Goal: Check status: Check status

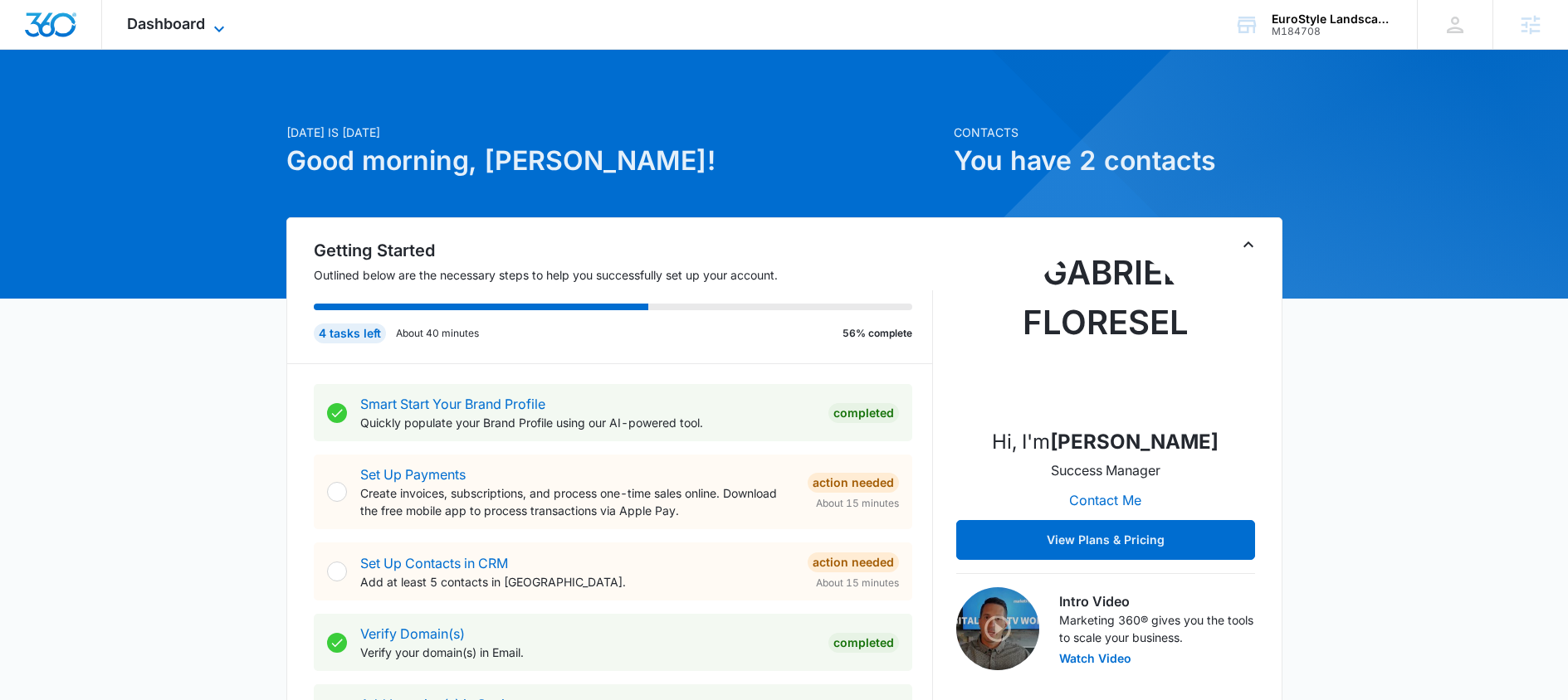
click at [202, 23] on span "Dashboard" at bounding box center [165, 24] width 78 height 17
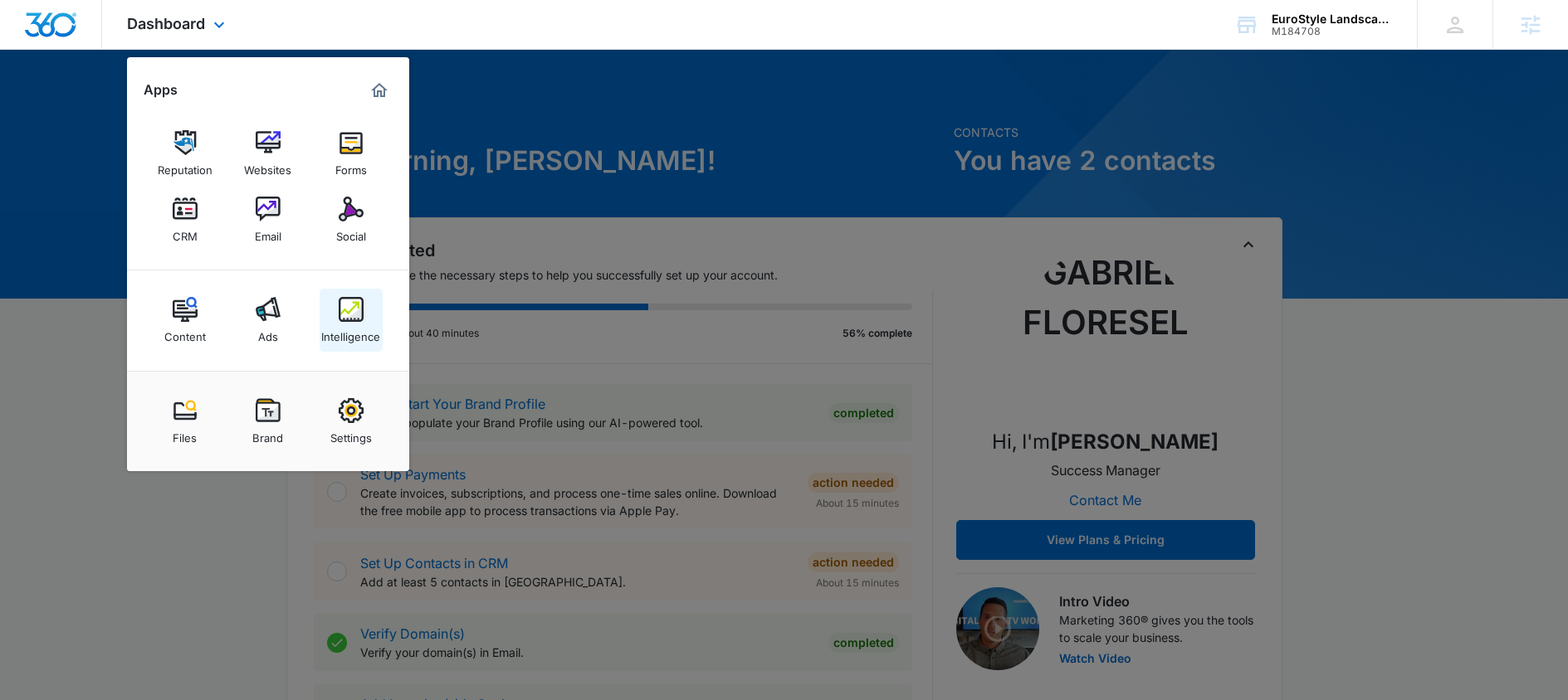
click at [356, 314] on img at bounding box center [351, 309] width 25 height 25
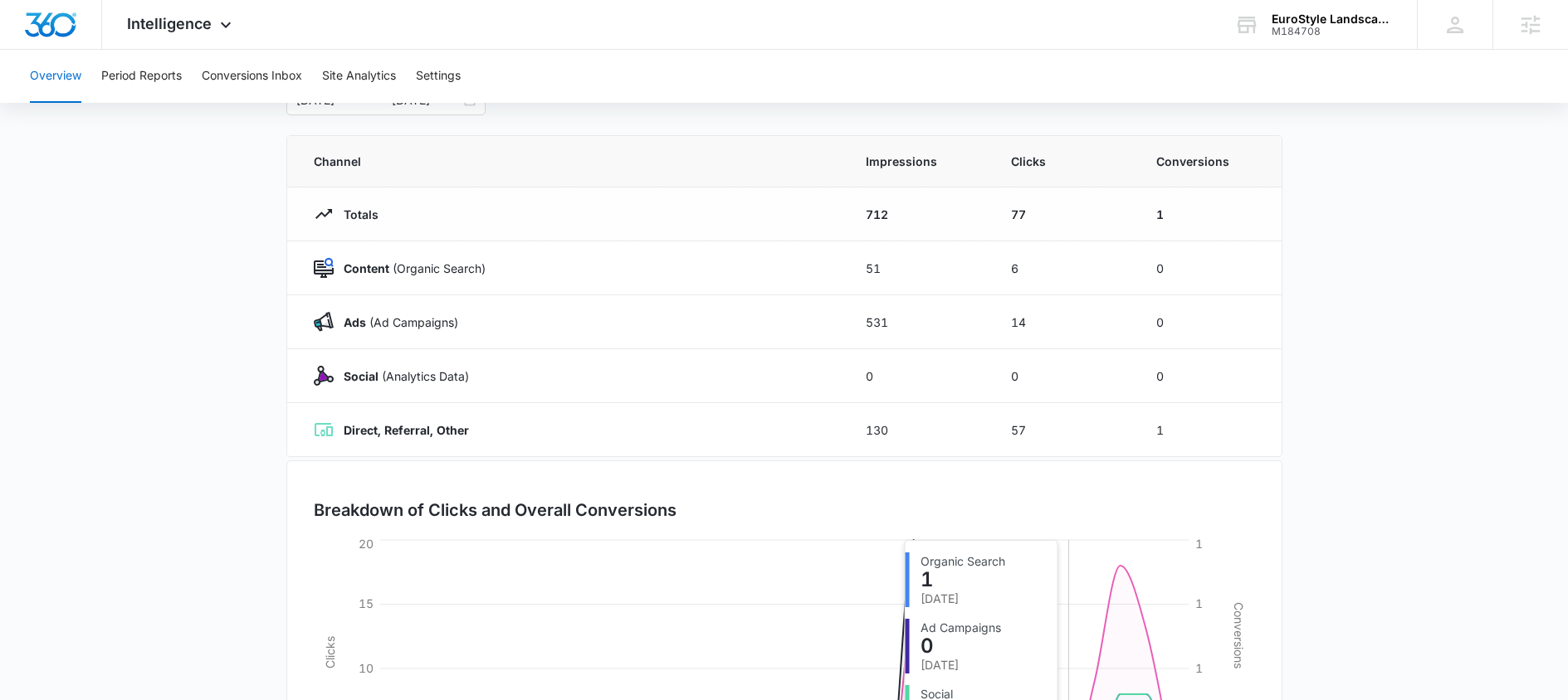
scroll to position [114, 0]
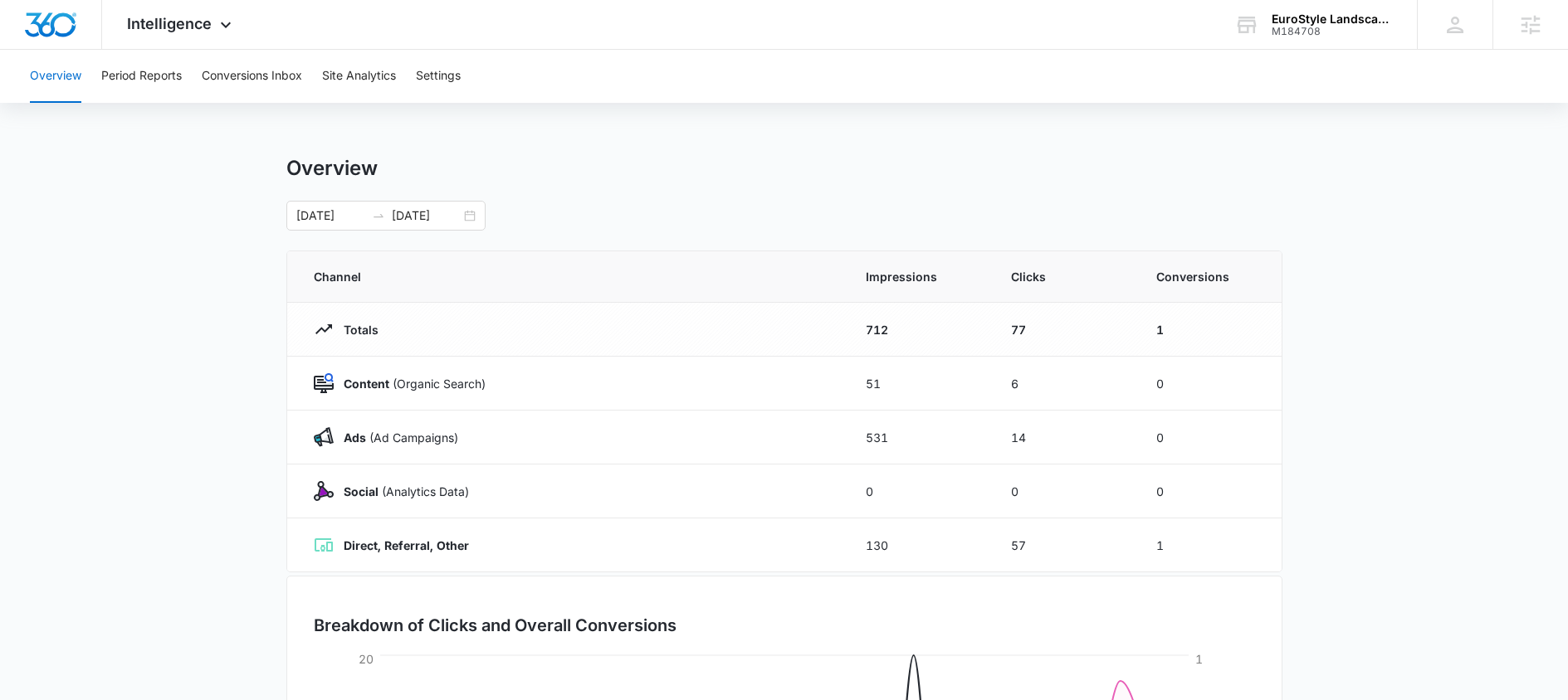
click at [183, 78] on div "Overview Period Reports Conversions Inbox Site Analytics Settings" at bounding box center [784, 77] width 1528 height 53
click at [181, 77] on button "Period Reports" at bounding box center [141, 77] width 80 height 53
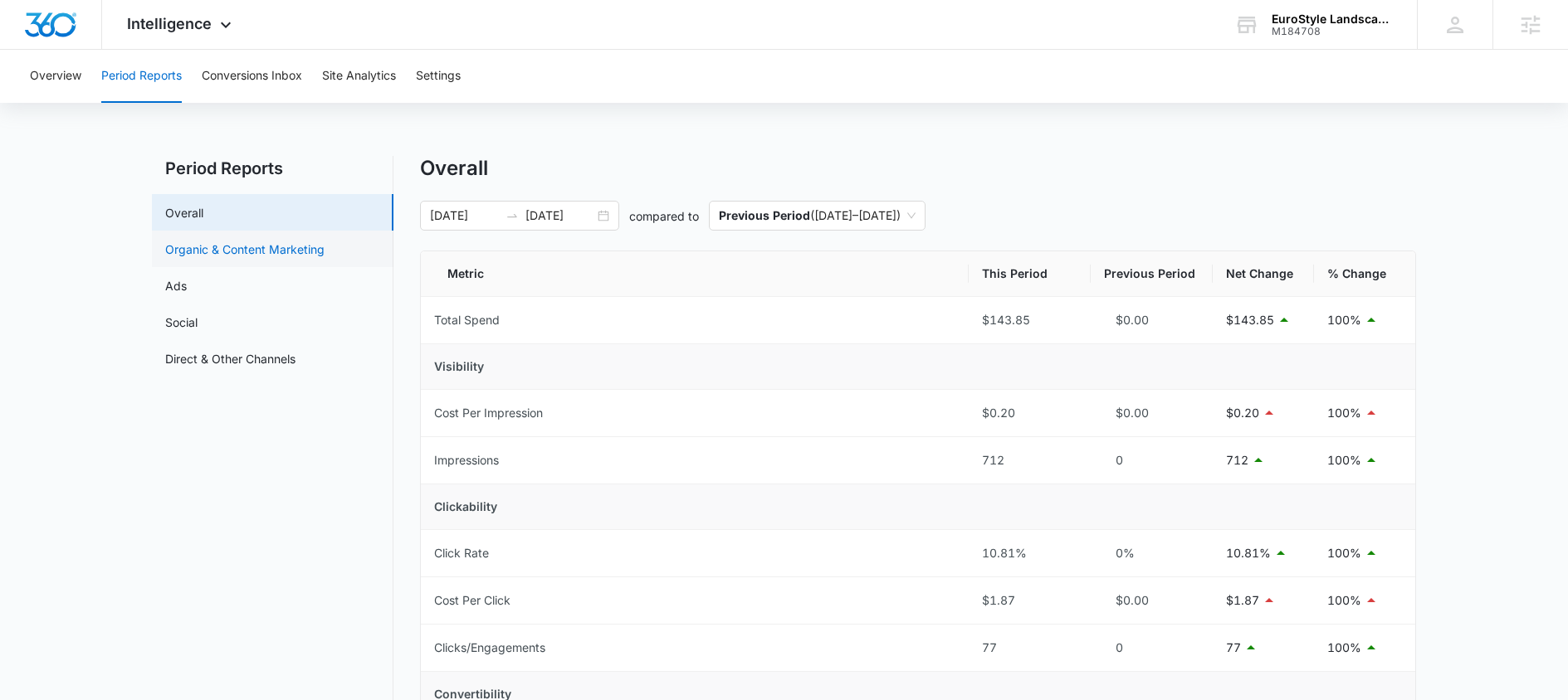
click at [185, 256] on link "Organic & Content Marketing" at bounding box center [245, 249] width 160 height 17
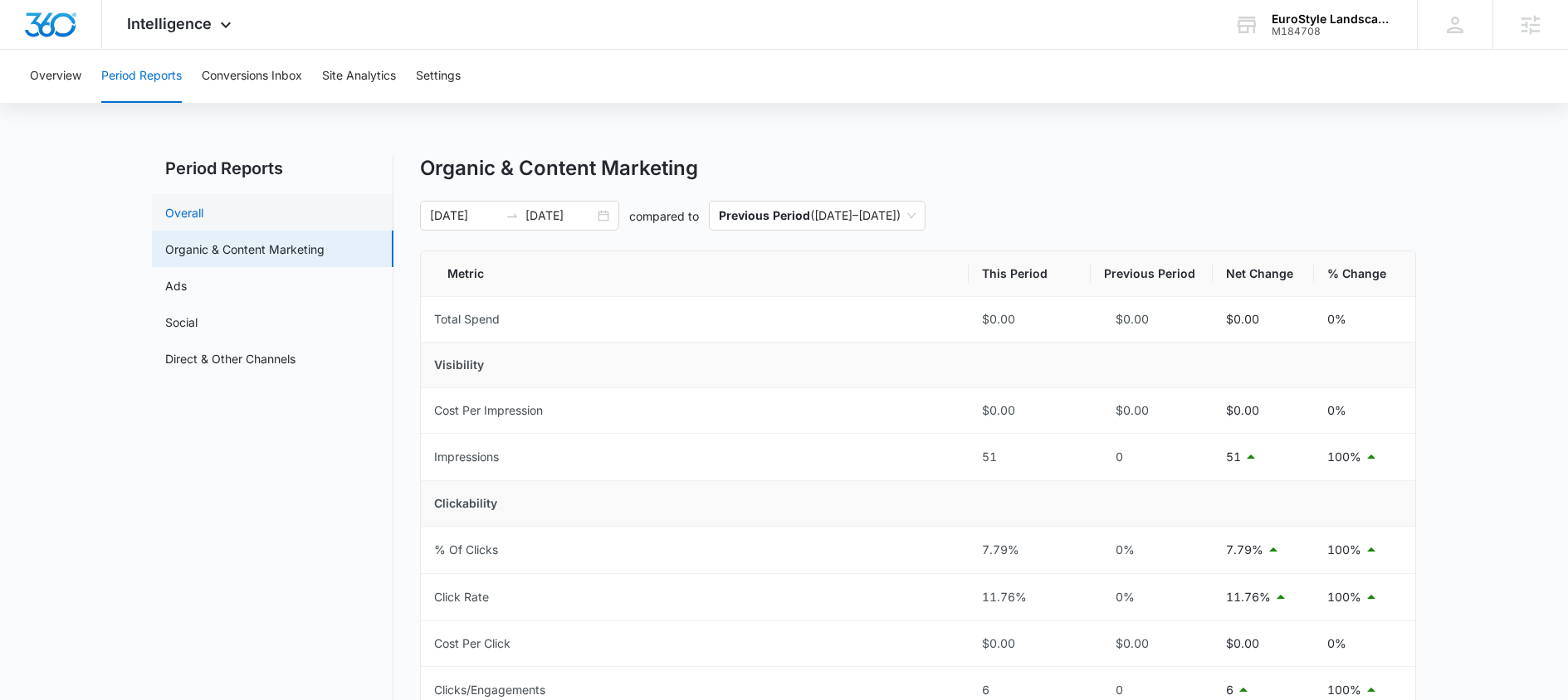
click at [194, 207] on link "Overall" at bounding box center [184, 213] width 38 height 17
